Goal: Obtain resource: Download file/media

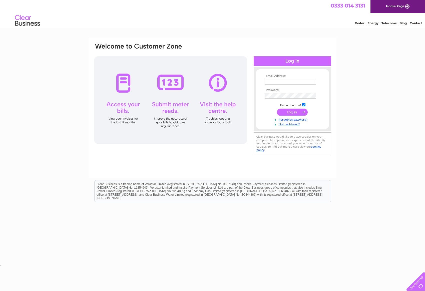
type input "[EMAIL_ADDRESS][DOMAIN_NAME]"
click at [301, 112] on input "submit" at bounding box center [292, 112] width 31 height 7
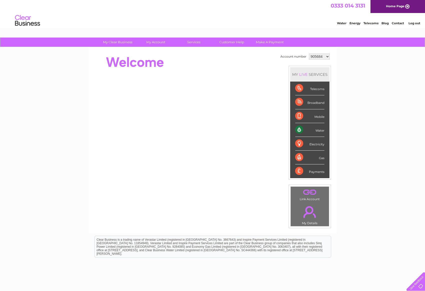
click at [322, 57] on select "905684 905685 905686 1080845" at bounding box center [319, 57] width 21 height 6
click at [309, 54] on select "905684 905685 905686 1080845" at bounding box center [319, 57] width 21 height 6
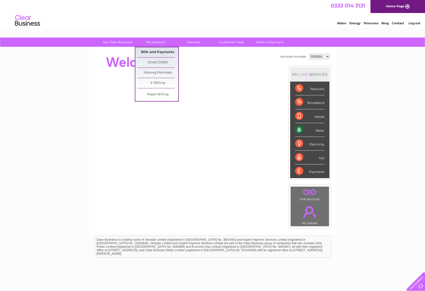
click at [158, 52] on link "Bills and Payments" at bounding box center [157, 52] width 41 height 10
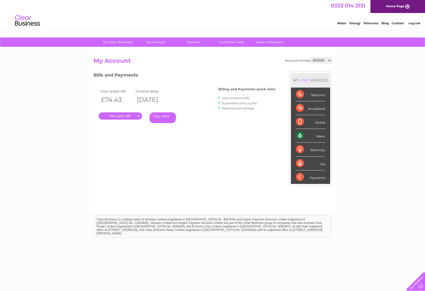
click at [234, 97] on link "View previous bills" at bounding box center [236, 98] width 28 height 4
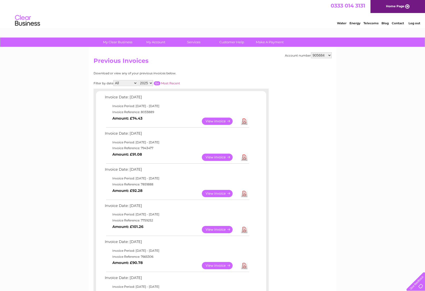
click at [244, 159] on link "Download" at bounding box center [244, 157] width 6 height 7
click at [317, 56] on select "905684 905685 905686 1080845" at bounding box center [321, 55] width 21 height 6
select select "905685"
click at [311, 52] on select "905684 905685 905686 1080845" at bounding box center [321, 55] width 21 height 6
click at [245, 158] on link "Download" at bounding box center [244, 157] width 6 height 7
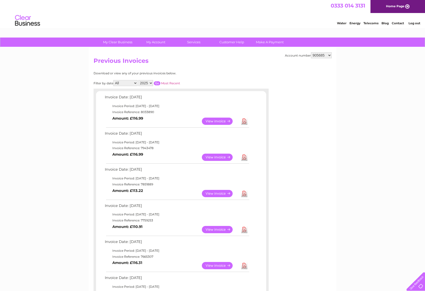
click at [330, 55] on select "905684 905685 905686 1080845" at bounding box center [321, 55] width 21 height 6
select select "905686"
click at [311, 52] on select "905684 905685 905686 1080845" at bounding box center [321, 55] width 21 height 6
click at [245, 158] on link "Download" at bounding box center [244, 157] width 6 height 7
click at [329, 55] on select "905684 905685 905686 1080845" at bounding box center [321, 55] width 21 height 6
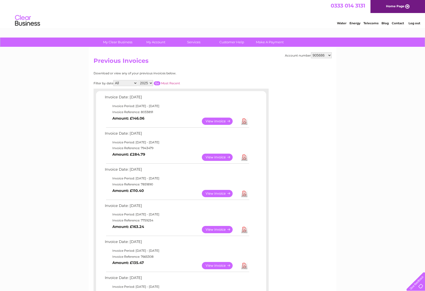
select select "1080845"
click at [311, 52] on select "905684 905685 905686 1080845" at bounding box center [321, 55] width 21 height 6
